Goal: Navigation & Orientation: Find specific page/section

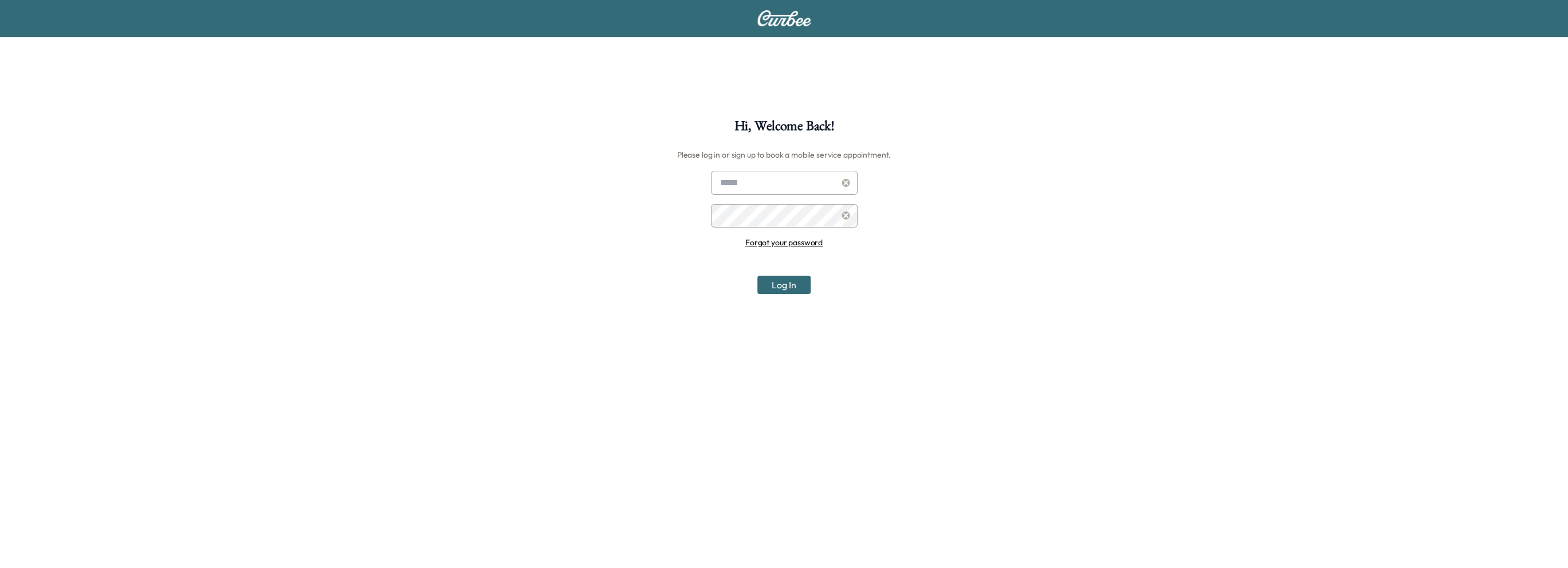
type input "**********"
click at [790, 282] on button "Log In" at bounding box center [784, 284] width 54 height 18
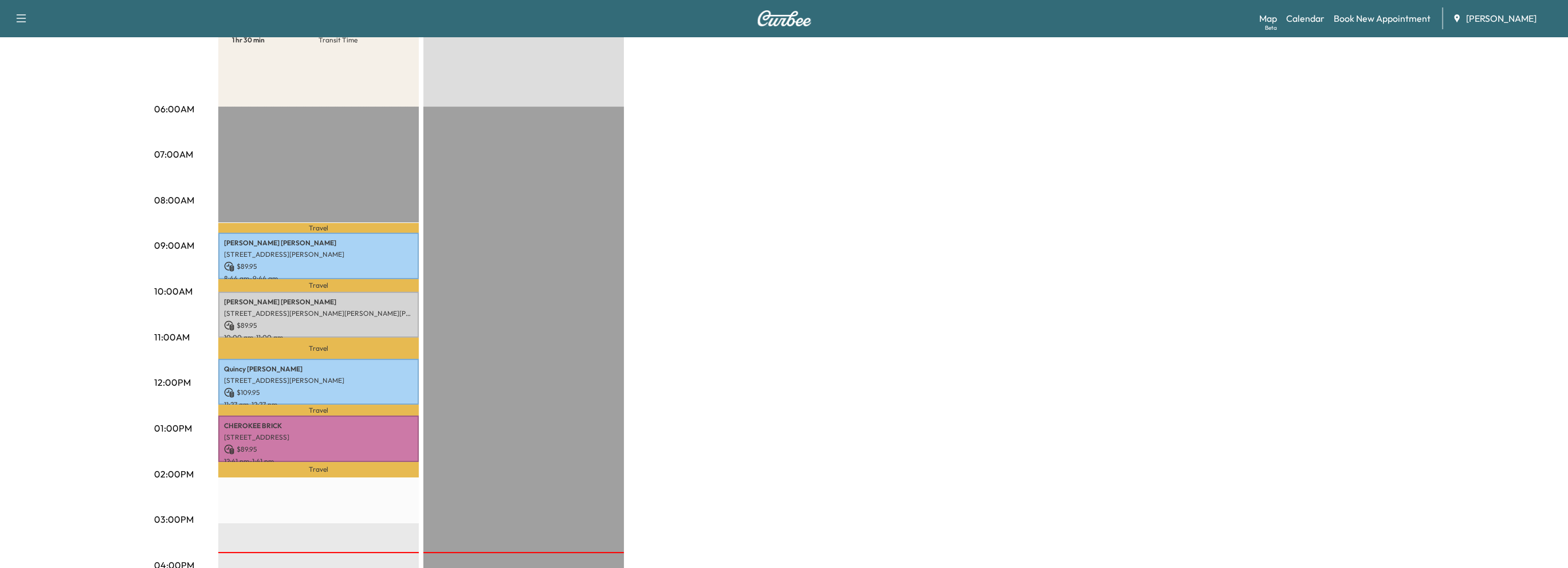
scroll to position [172, 0]
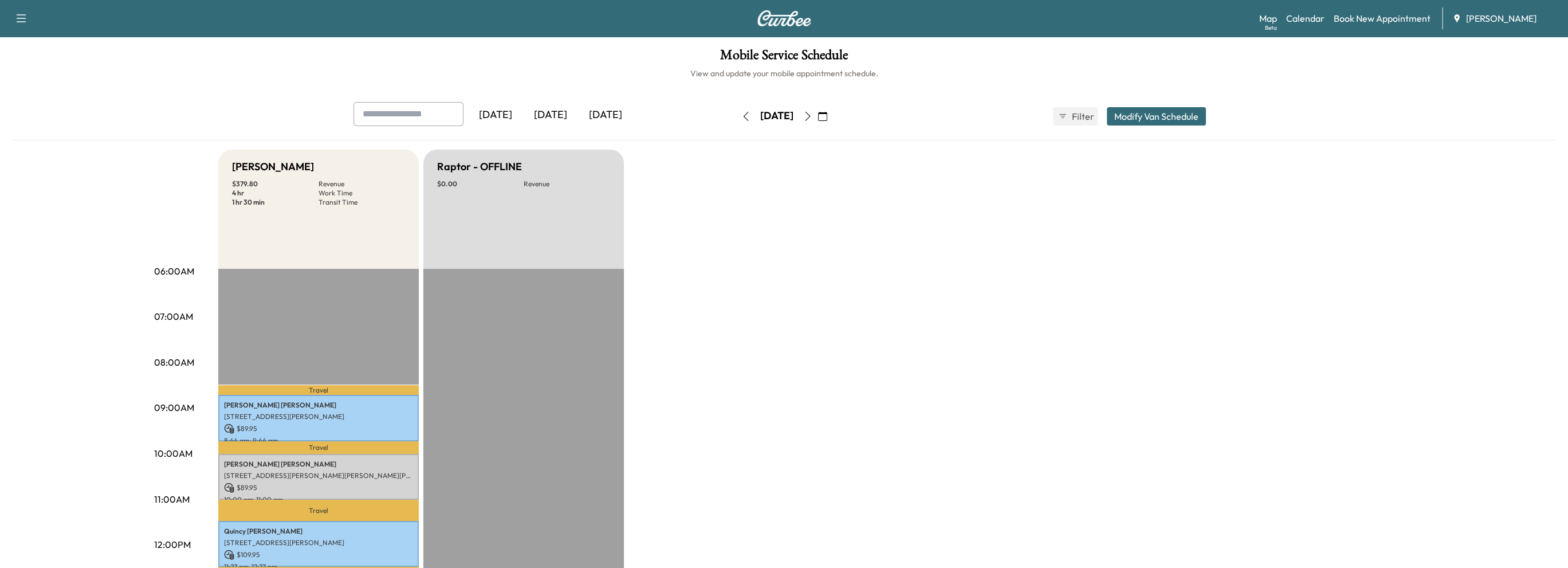
click at [827, 116] on icon "button" at bounding box center [823, 117] width 9 height 10
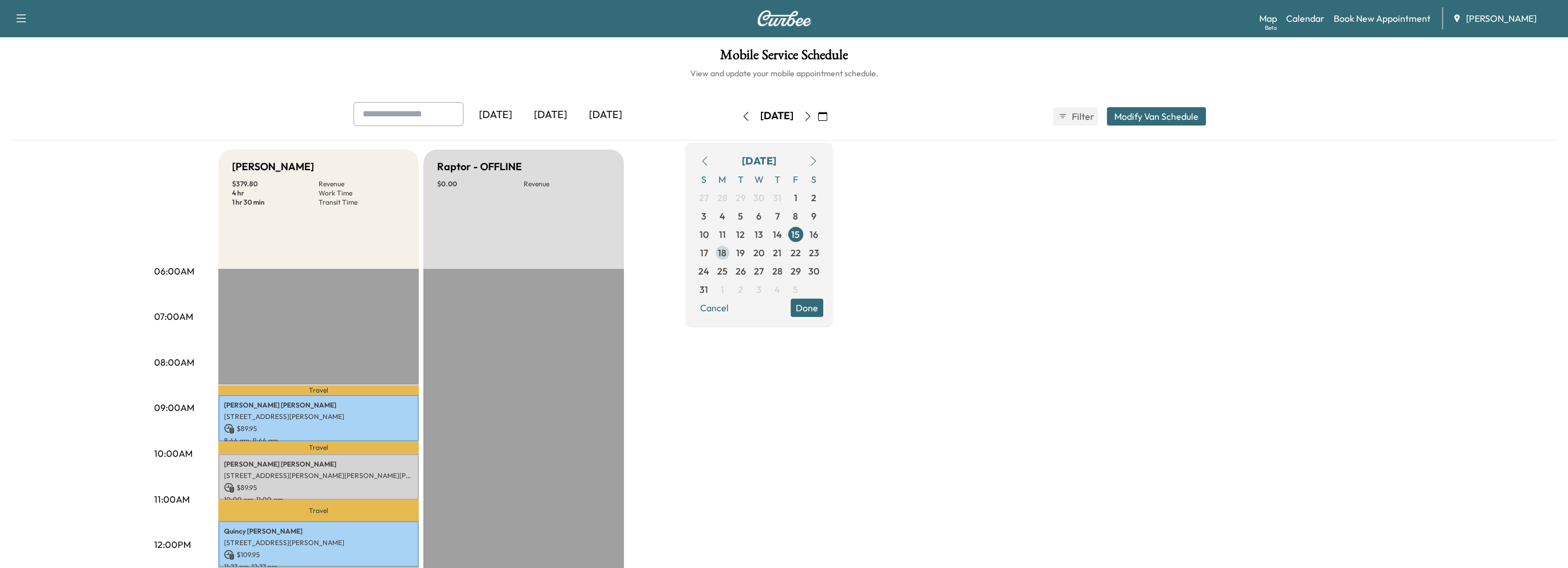
click at [726, 254] on span "18" at bounding box center [722, 252] width 9 height 14
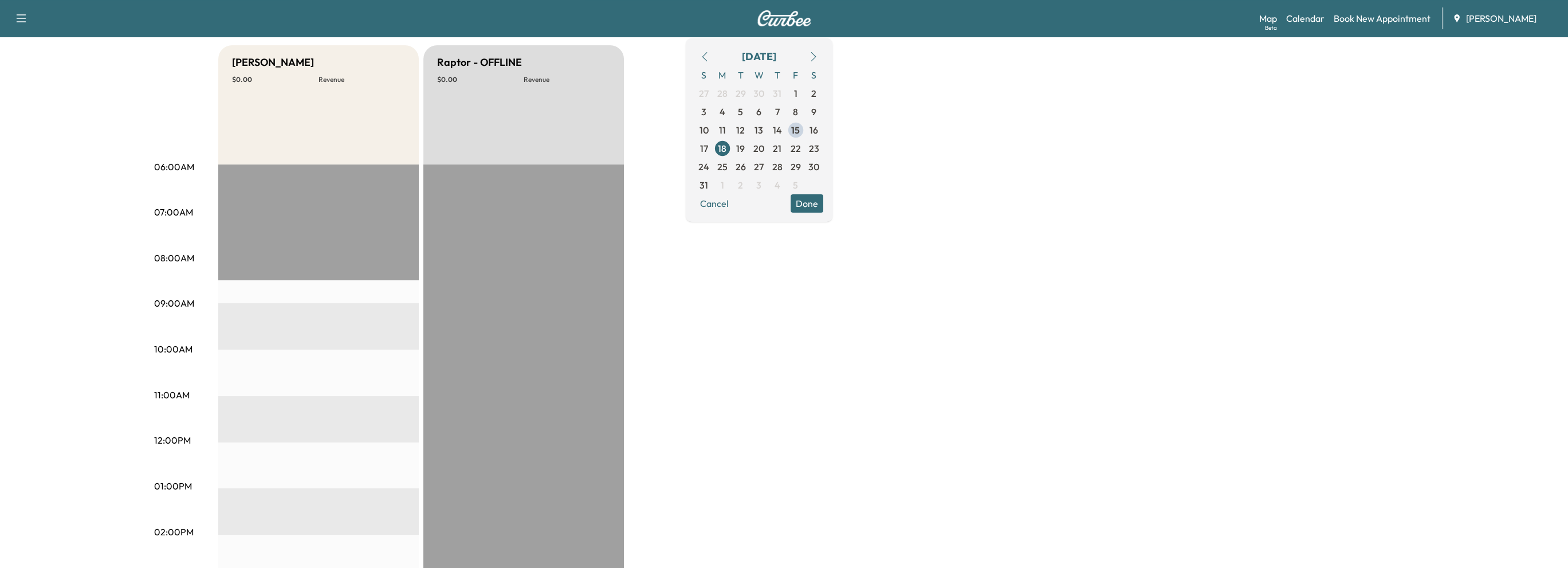
scroll to position [229, 0]
